Goal: Task Accomplishment & Management: Manage account settings

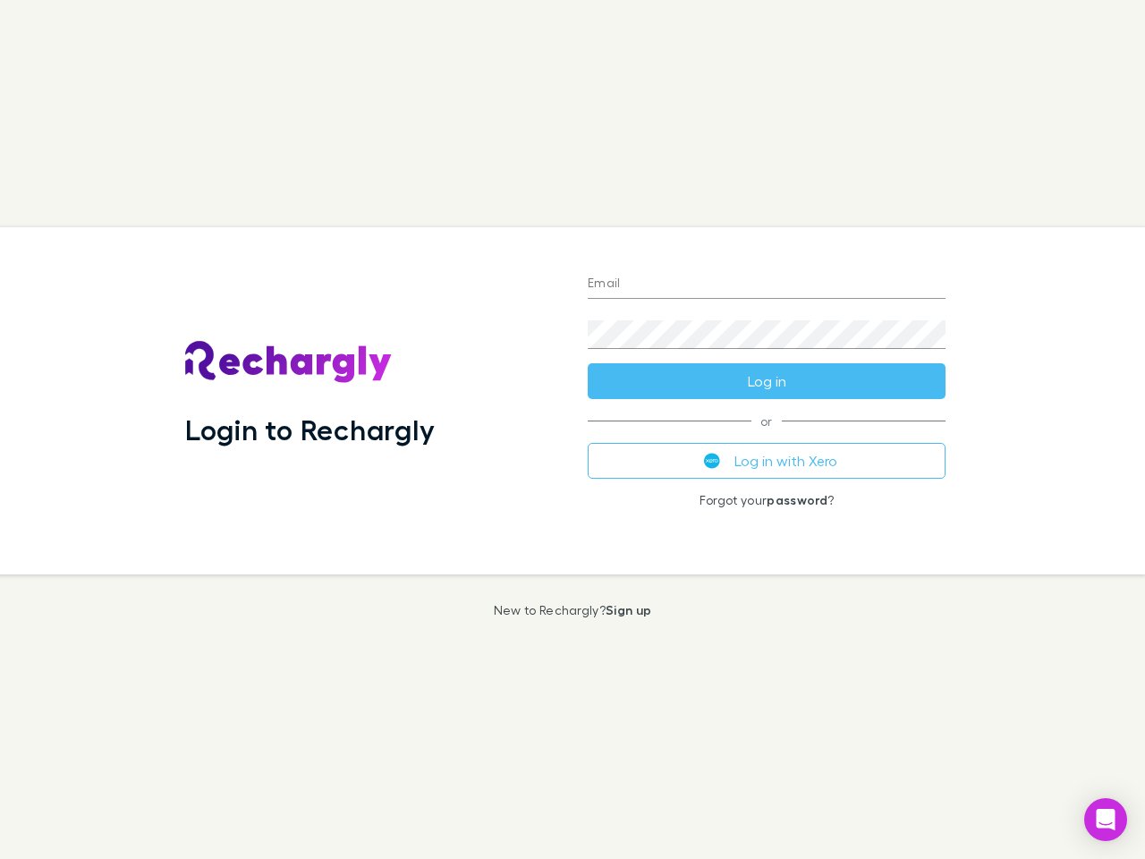
click at [572, 429] on div "Login to Rechargly" at bounding box center [372, 400] width 403 height 347
click at [767, 284] on input "Email" at bounding box center [767, 284] width 358 height 29
click at [767, 381] on form "Email Password Log in" at bounding box center [767, 327] width 358 height 143
click at [767, 461] on div "Email Password Log in or Log in with Xero Forgot your password ?" at bounding box center [766, 400] width 386 height 347
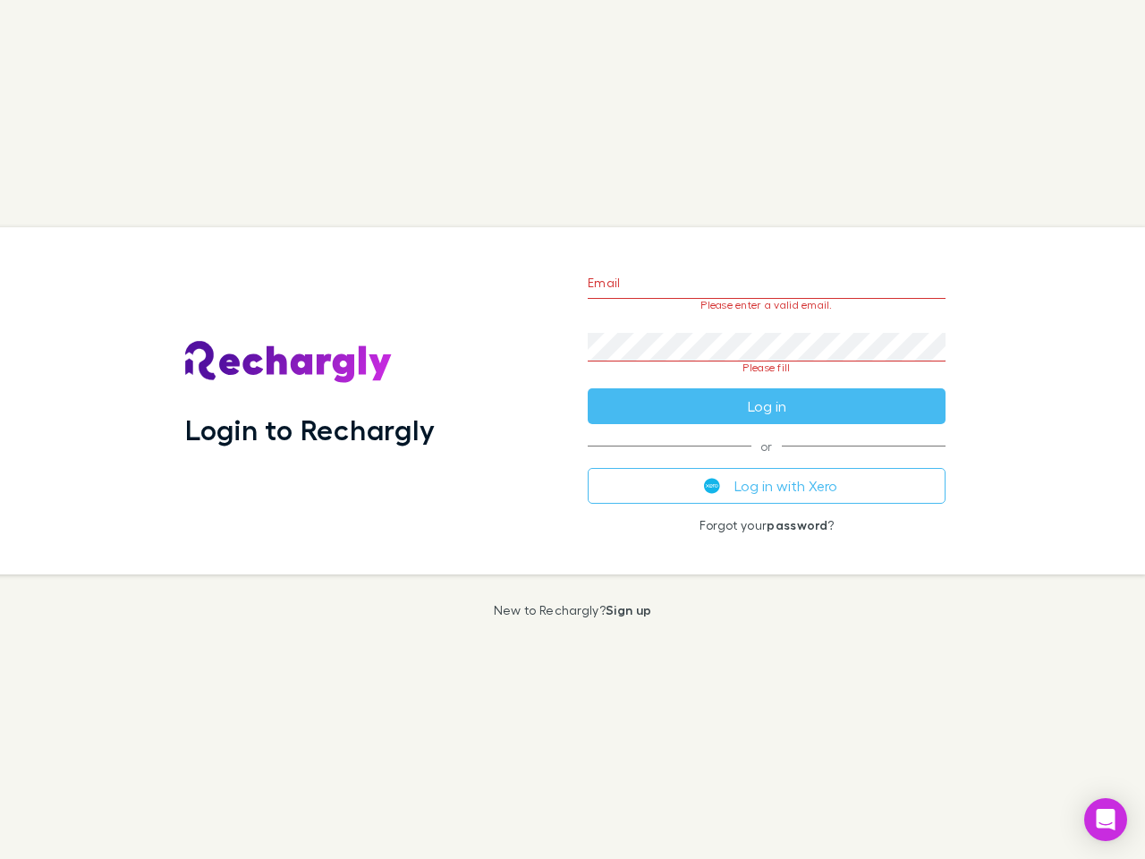
click at [1106, 819] on icon "Open Intercom Messenger" at bounding box center [1106, 819] width 19 height 21
